Goal: Navigation & Orientation: Find specific page/section

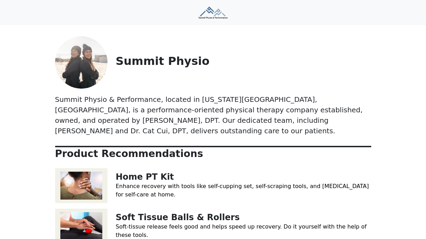
scroll to position [103, 0]
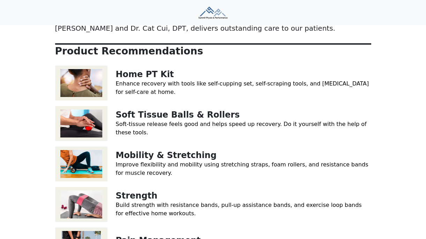
click at [76, 70] on img at bounding box center [81, 83] width 52 height 35
click at [193, 110] on link "Soft Tissue Balls & Rollers" at bounding box center [178, 115] width 124 height 10
